Goal: Task Accomplishment & Management: Manage account settings

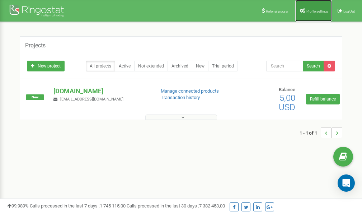
click at [307, 10] on span "Profile settings" at bounding box center [318, 11] width 22 height 4
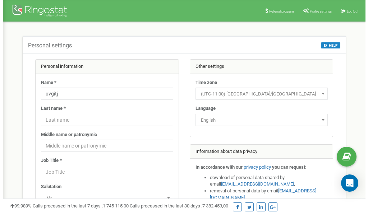
scroll to position [36, 0]
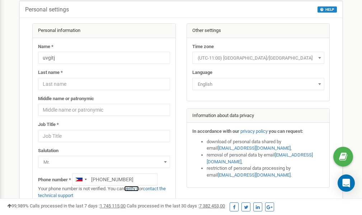
click at [135, 188] on link "verify it" at bounding box center [131, 188] width 15 height 5
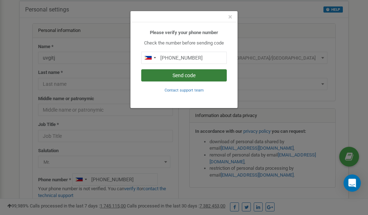
click at [187, 77] on button "Send code" at bounding box center [183, 75] width 85 height 12
